Goal: Information Seeking & Learning: Learn about a topic

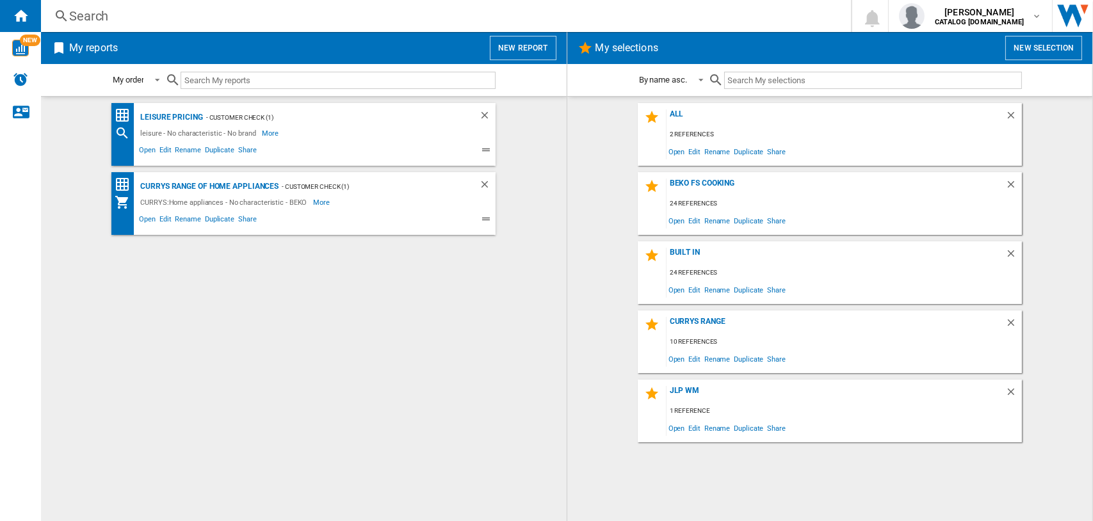
click at [77, 9] on div "Search" at bounding box center [443, 16] width 748 height 18
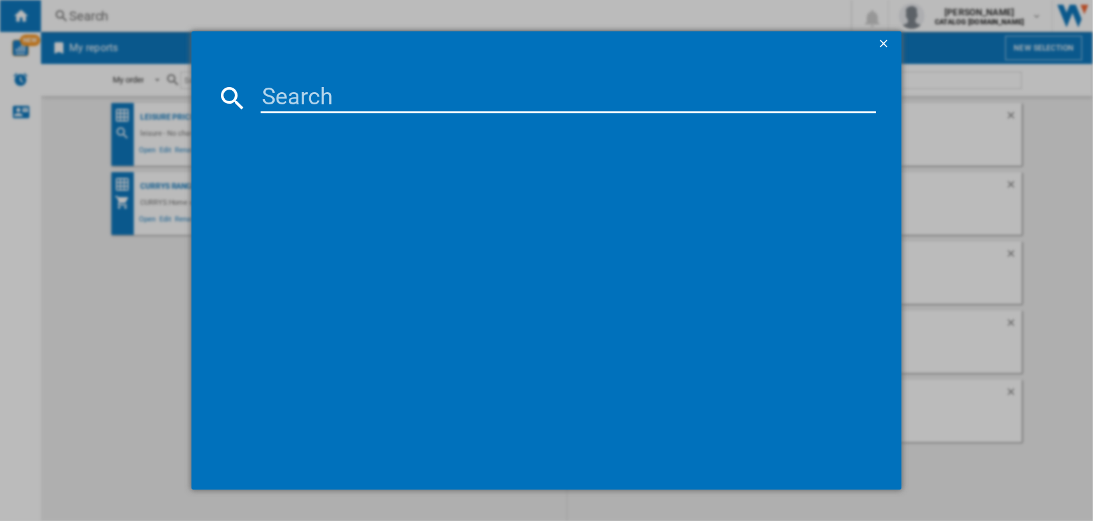
click at [294, 95] on input at bounding box center [569, 98] width 616 height 31
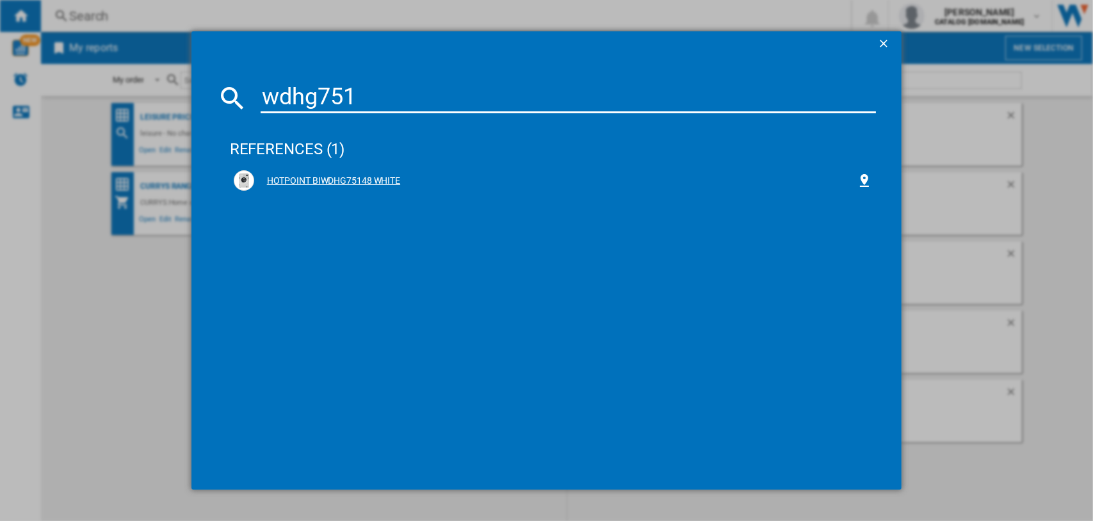
type input "wdhg751"
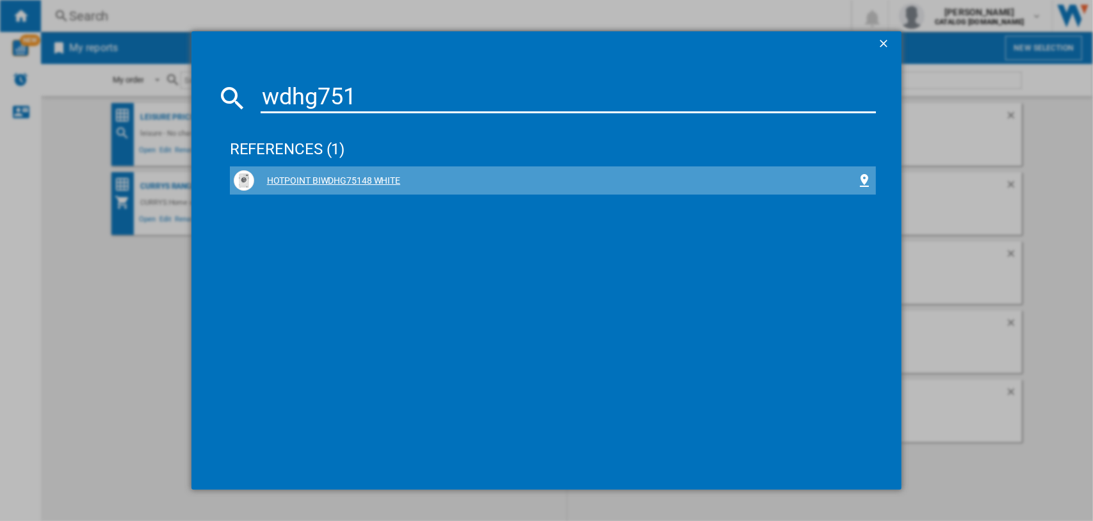
click at [330, 177] on div "HOTPOINT BIWDHG75148 WHITE" at bounding box center [555, 181] width 603 height 13
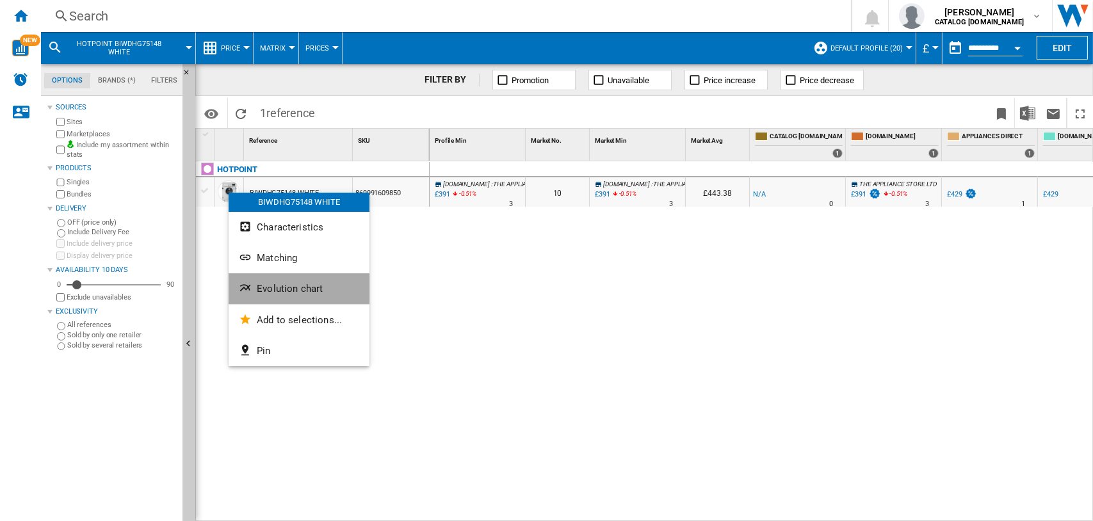
click at [286, 285] on span "Evolution chart" at bounding box center [290, 289] width 66 height 12
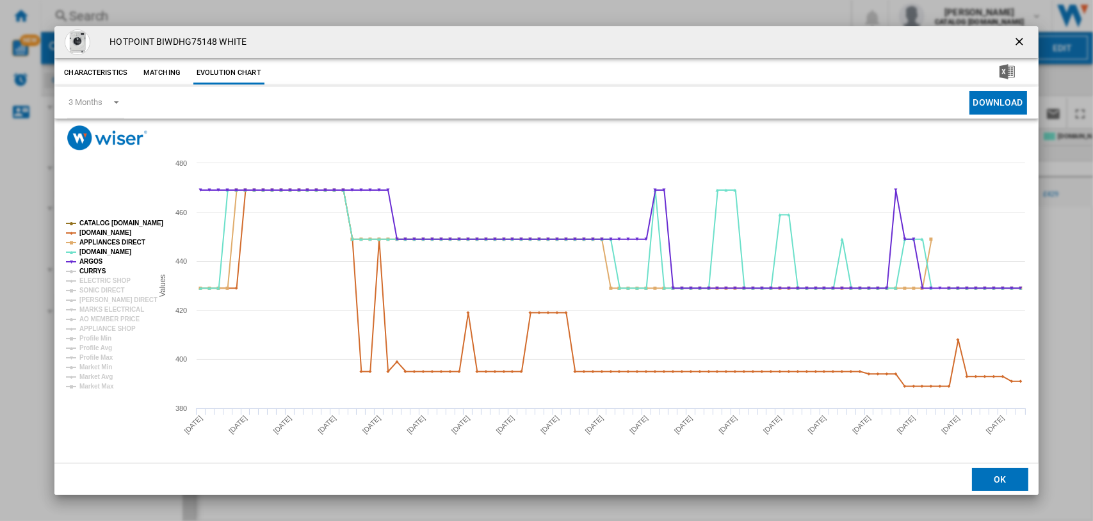
click at [93, 270] on tspan "CURRYS" at bounding box center [92, 271] width 27 height 7
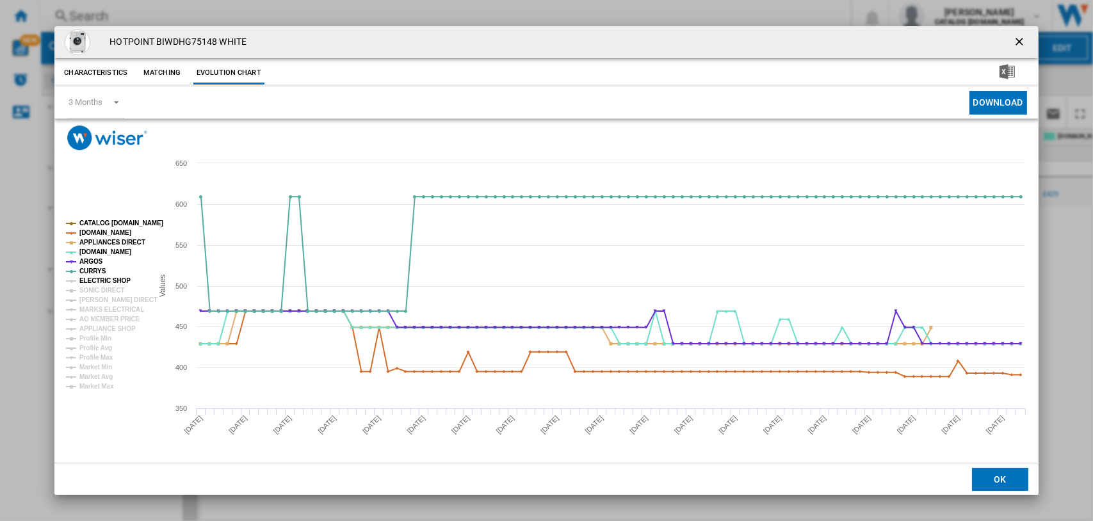
click at [95, 284] on tspan "ELECTRIC SHOP" at bounding box center [104, 280] width 51 height 7
click at [97, 292] on tspan "SONIC DIRECT" at bounding box center [101, 290] width 45 height 7
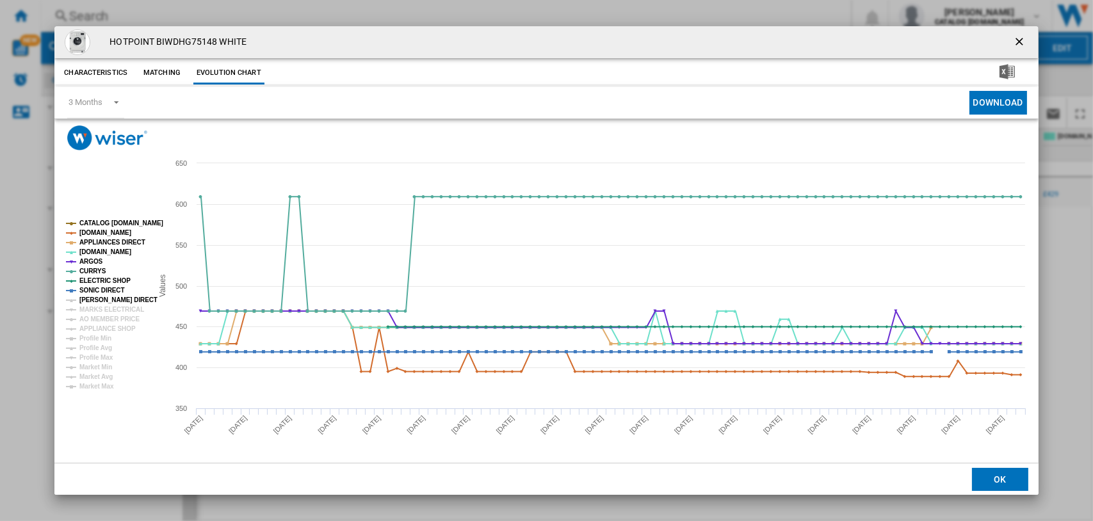
click at [99, 301] on tspan "[PERSON_NAME] DIRECT" at bounding box center [118, 299] width 78 height 7
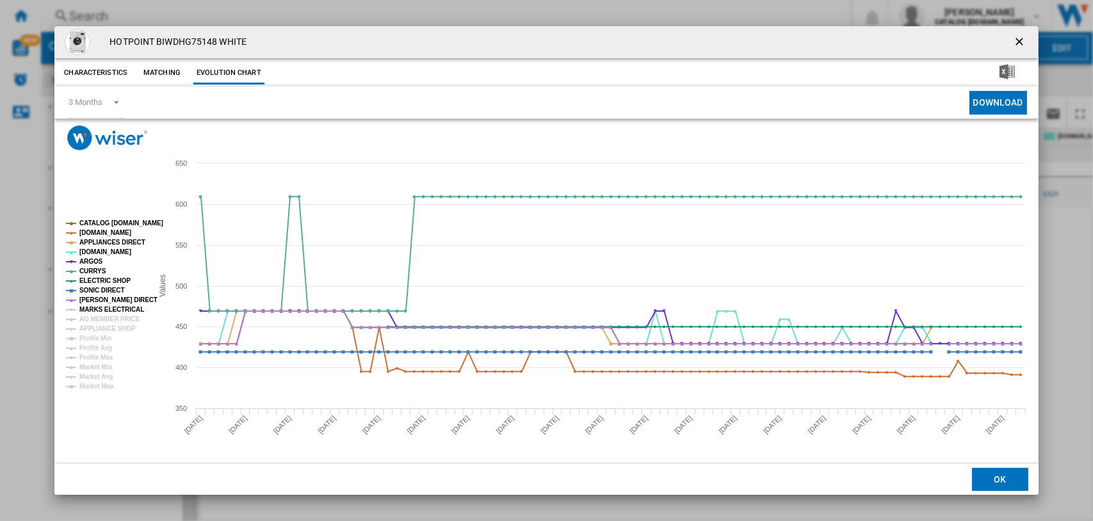
click at [101, 309] on tspan "MARKS ELECTRICAL" at bounding box center [111, 309] width 65 height 7
